Goal: Complete application form: Complete application form

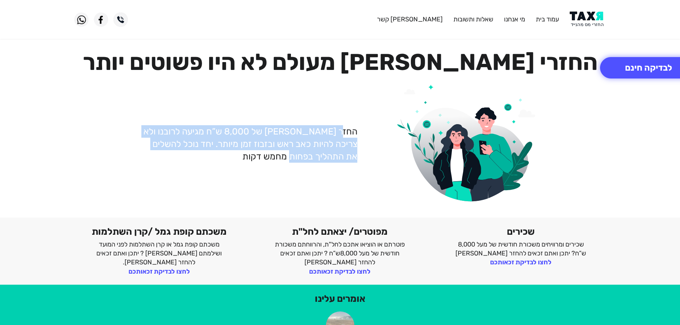
drag, startPoint x: 347, startPoint y: 125, endPoint x: 207, endPoint y: 167, distance: 146.8
click at [209, 167] on div "החזר [PERSON_NAME] של 8,000 ש”ח מגיעה לרובנו ולא צריכה להיות כאב ראש ובזבוז זמן…" at bounding box center [340, 144] width 543 height 130
click at [207, 167] on div "החזר [PERSON_NAME] של 8,000 ש”ח מגיעה לרובנו ולא צריכה להיות כאב ראש ובזבוז זמן…" at bounding box center [340, 144] width 543 height 130
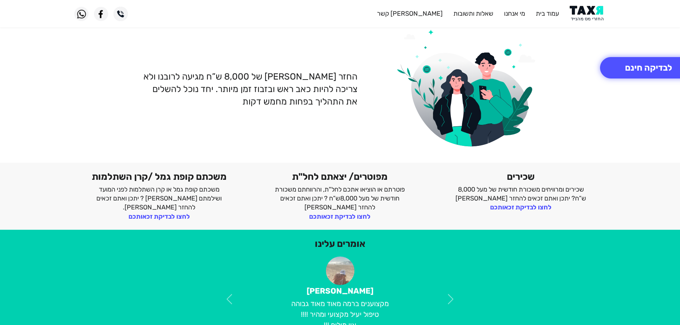
scroll to position [179, 0]
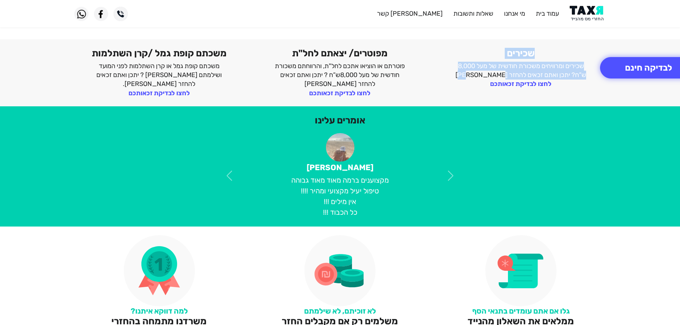
drag, startPoint x: 537, startPoint y: 55, endPoint x: 474, endPoint y: 76, distance: 66.4
click at [474, 76] on div "שכירים שכירים ומרוויחים משכורת חודשית של מעל 8,000 ש”ח? יתכן ואתם זכאים להחזר […" at bounding box center [521, 73] width 181 height 50
click at [473, 76] on p "שכירים ומרוויחים משכורת חודשית של מעל 8,000 ש”ח? יתכן ואתם זכאים להחזר [PERSON_…" at bounding box center [520, 71] width 137 height 18
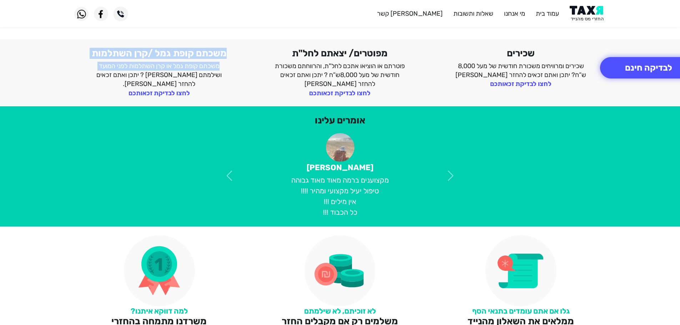
drag, startPoint x: 225, startPoint y: 48, endPoint x: 95, endPoint y: 64, distance: 131.7
click at [96, 63] on div "משכתם קופת גמל /קרן השתלמות משכתם קופת גמל או קרן השתלמות לפני המועד ושילמתם [P…" at bounding box center [159, 73] width 181 height 50
click at [95, 64] on p "משכתם קופת גמל או קרן השתלמות לפני המועד ושילמתם [PERSON_NAME] ? יתכן ואתם זכאי…" at bounding box center [159, 75] width 137 height 27
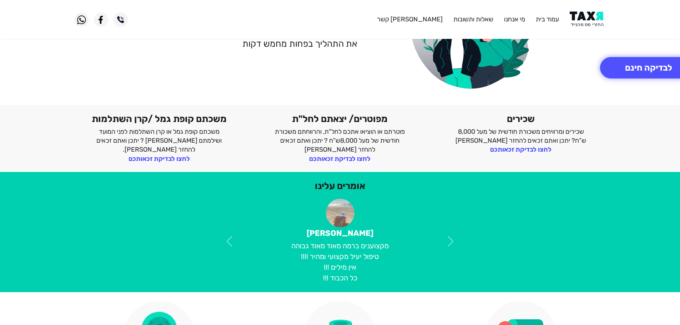
scroll to position [0, 0]
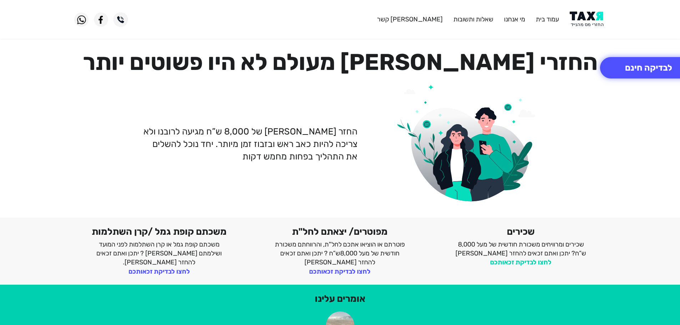
click at [501, 262] on link "לחצו לבדיקת זכאותכם" at bounding box center [520, 263] width 61 height 8
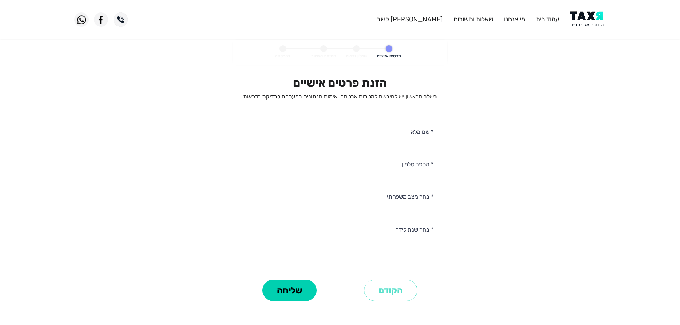
select select
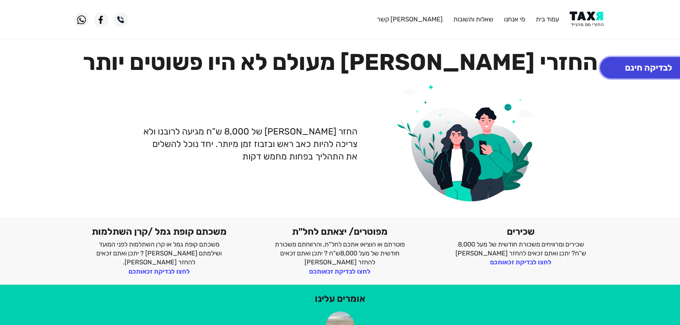
click at [639, 71] on button "לבדיקה חינם" at bounding box center [648, 67] width 97 height 21
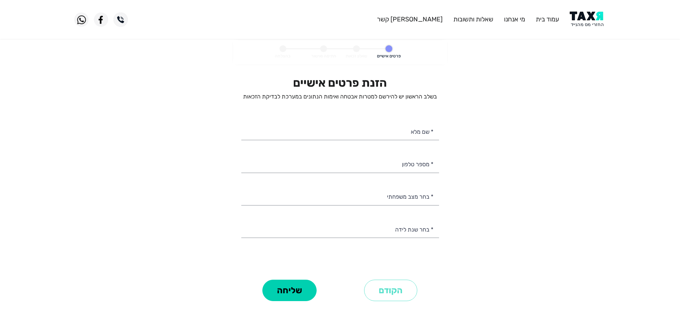
select select
click at [397, 130] on input "* שם מלא" at bounding box center [340, 131] width 198 height 18
type input "נופר לוי"
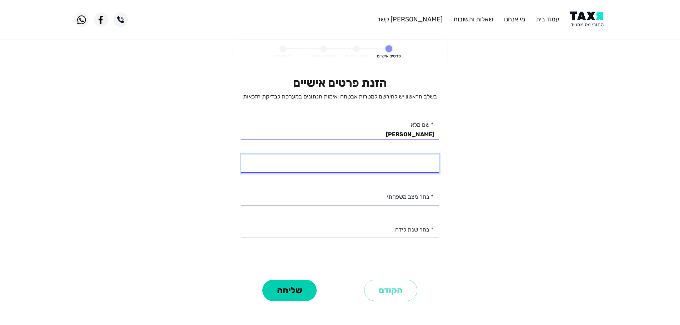
click at [392, 169] on input "* מספר טלפון" at bounding box center [340, 164] width 198 height 18
type input "050-4511091"
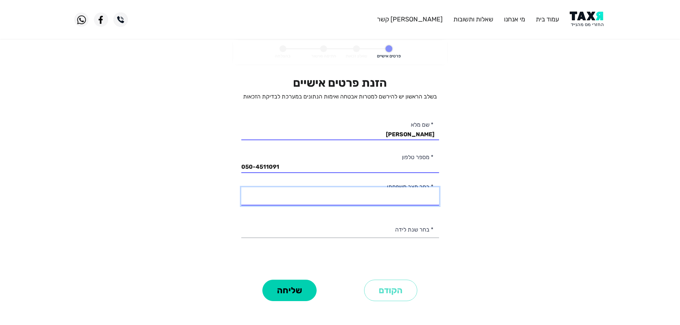
click at [380, 191] on select "רווק/ה נשוי/אה גרוש/ה אלמן/נה" at bounding box center [340, 196] width 198 height 18
select select "2: Married"
click at [241, 187] on select "רווק/ה נשוי/אה גרוש/ה אלמן/נה" at bounding box center [340, 196] width 198 height 18
click at [405, 218] on div "הזנת פרטים אישיים בשלב הראשון יש להירשם למטרות אבטחה ואימות הנתונים במערכת לבדי…" at bounding box center [340, 177] width 198 height 202
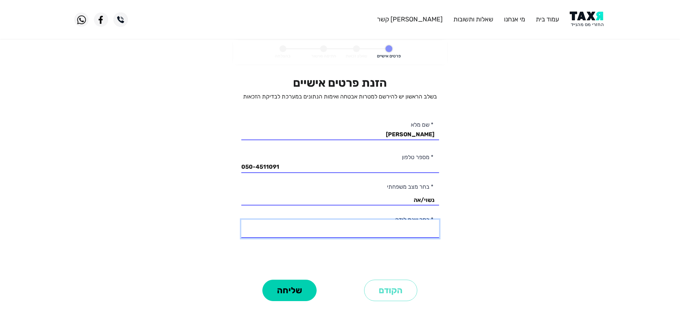
click at [406, 226] on select "2003 2002 2001 2000 1999 1998 1997 1996 1995 1994 1993 1992 1991 1990 1989 1988…" at bounding box center [340, 229] width 198 height 18
select select "10: 1994"
click at [241, 220] on select "2003 2002 2001 2000 1999 1998 1997 1996 1995 1994 1993 1992 1991 1990 1989 1988…" at bounding box center [340, 229] width 198 height 18
click at [304, 287] on button "שליחה" at bounding box center [289, 290] width 54 height 21
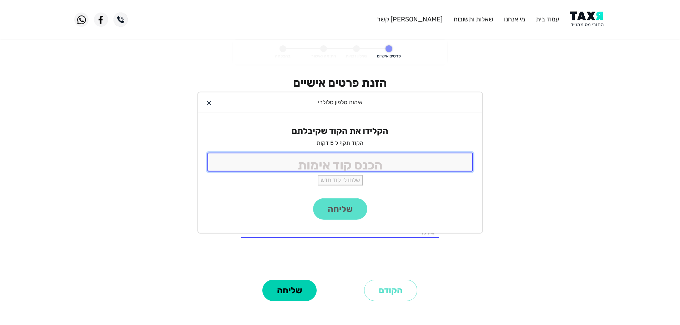
click at [347, 160] on input "tel" at bounding box center [340, 162] width 266 height 19
type input "5431"
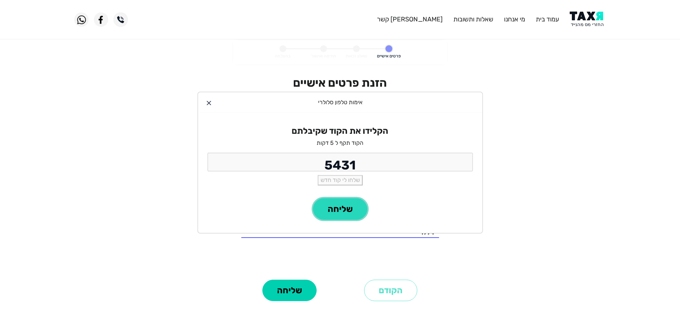
click at [336, 209] on button "שליחה" at bounding box center [340, 209] width 54 height 21
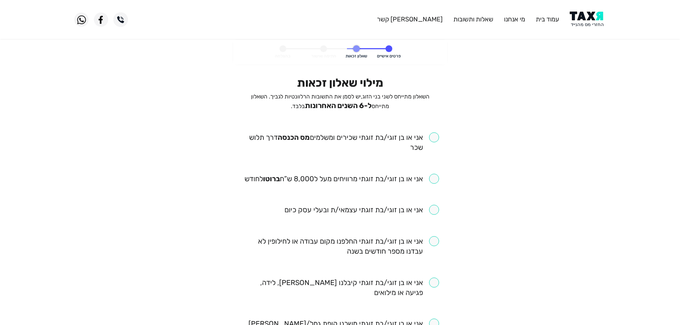
click at [380, 136] on input "checkbox" at bounding box center [340, 142] width 198 height 20
checkbox input "true"
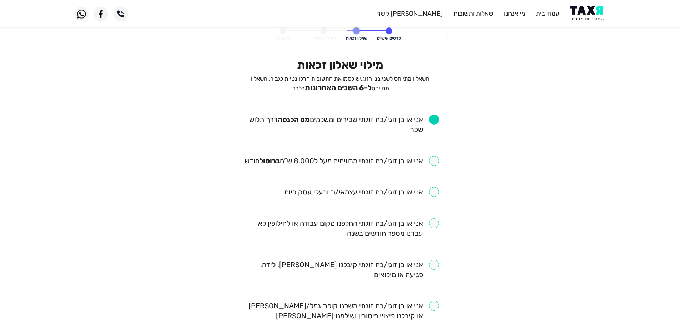
scroll to position [36, 0]
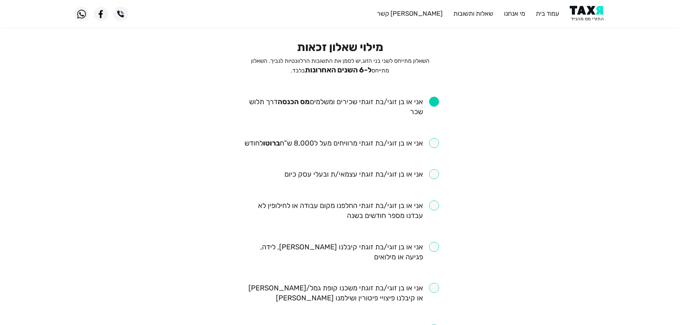
click at [436, 141] on input "checkbox" at bounding box center [342, 143] width 195 height 10
checkbox input "true"
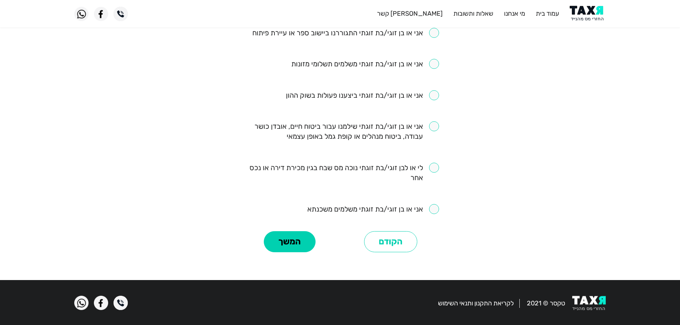
scroll to position [438, 0]
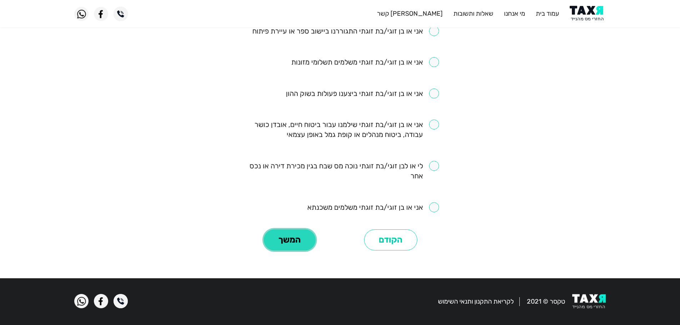
click at [290, 237] on button "המשך" at bounding box center [290, 240] width 52 height 21
